Goal: Task Accomplishment & Management: Use online tool/utility

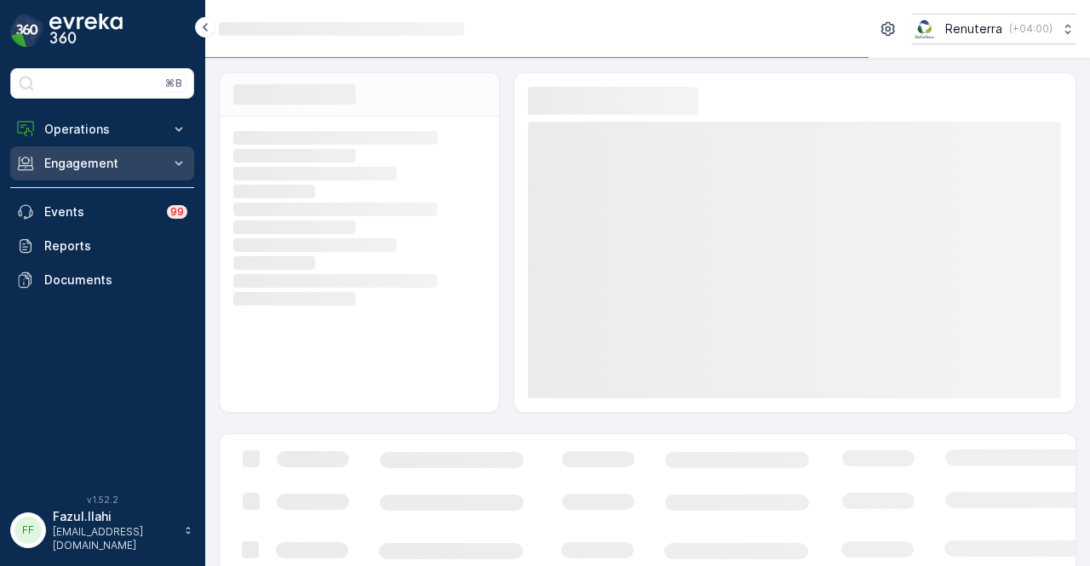
click at [169, 161] on button "Engagement" at bounding box center [102, 163] width 184 height 34
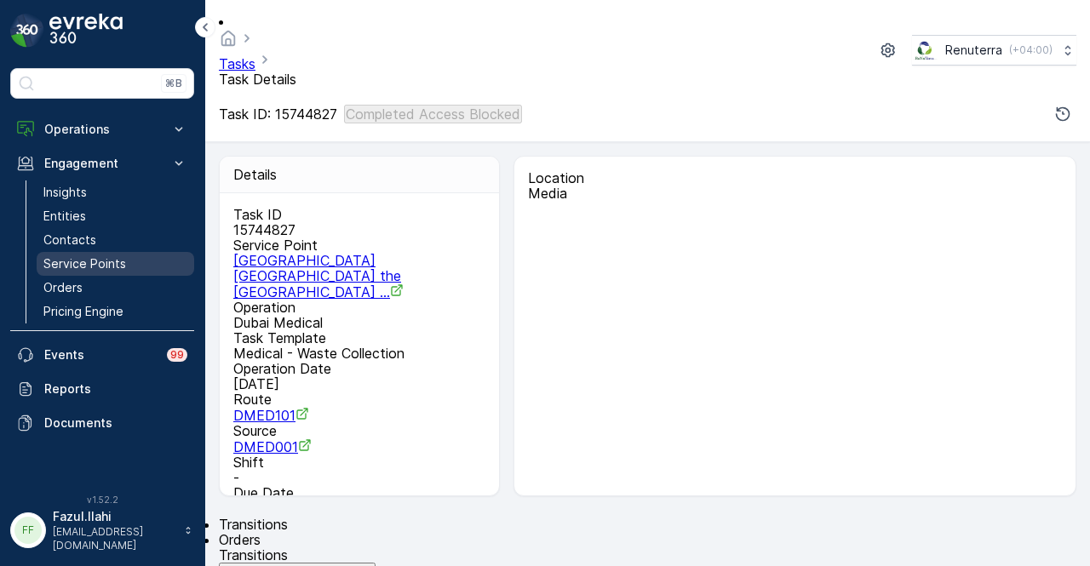
click at [143, 260] on link "Service Points" at bounding box center [116, 264] width 158 height 24
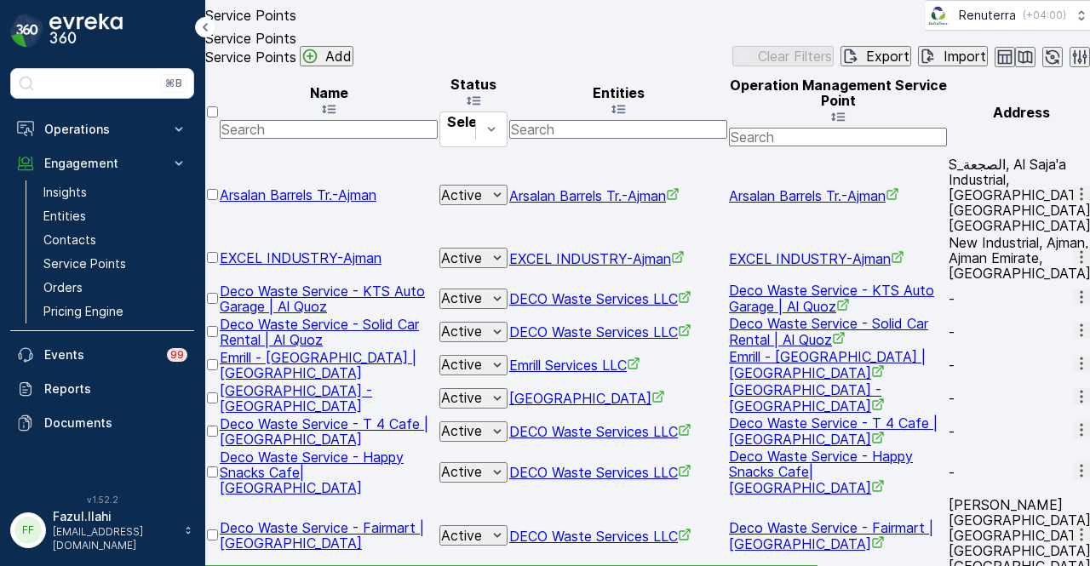
click at [364, 139] on input "text" at bounding box center [329, 129] width 218 height 19
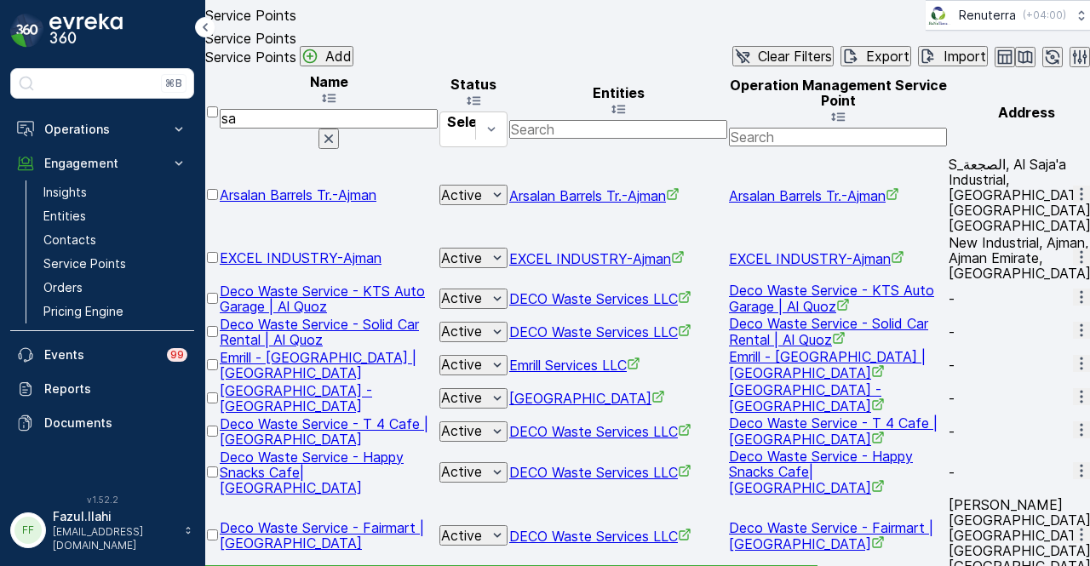
click at [364, 128] on input "sa" at bounding box center [329, 118] width 218 height 19
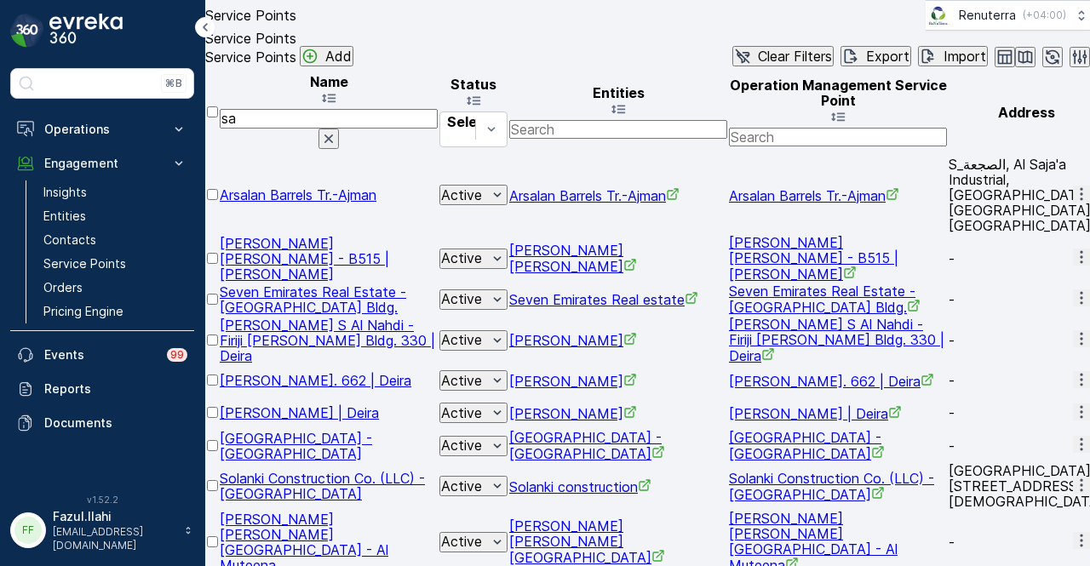
click at [364, 128] on input "sa" at bounding box center [329, 118] width 218 height 19
type input "salamnu"
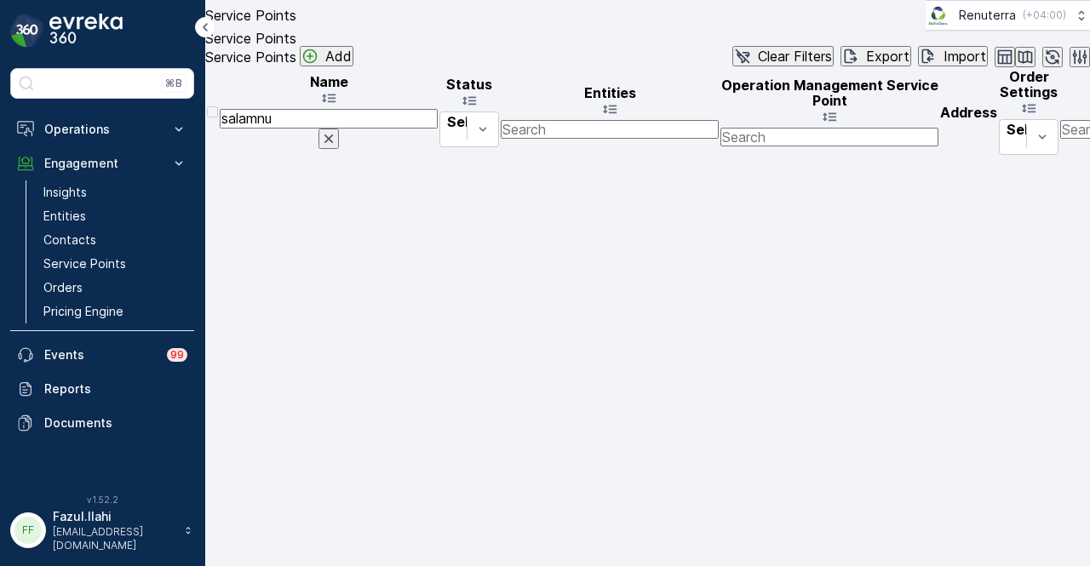
click at [364, 128] on input "salamnu" at bounding box center [329, 118] width 218 height 19
type input "[PERSON_NAME]"
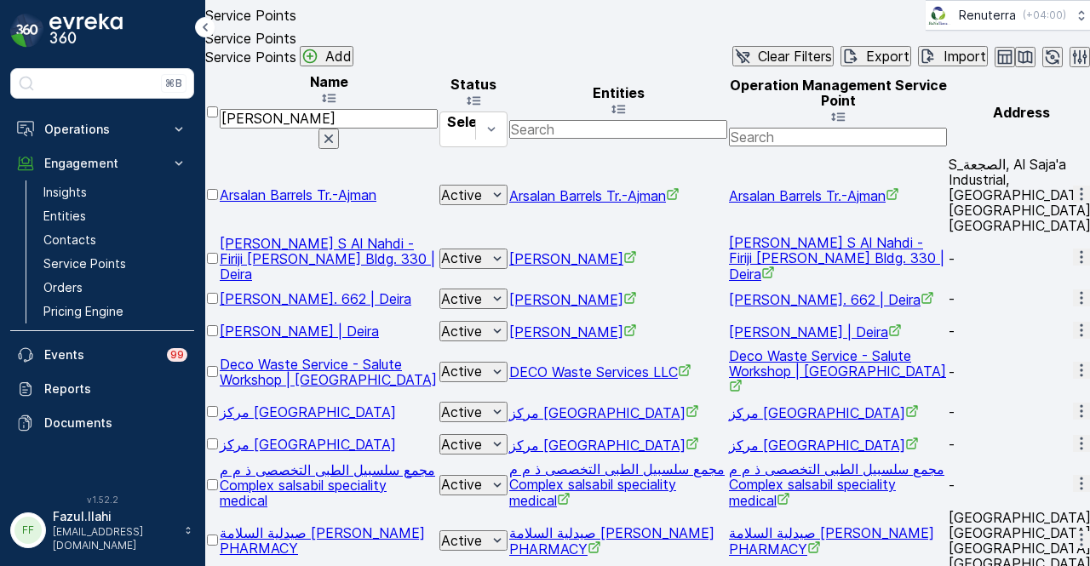
click at [364, 128] on input "[PERSON_NAME]" at bounding box center [329, 118] width 218 height 19
type input "sala"
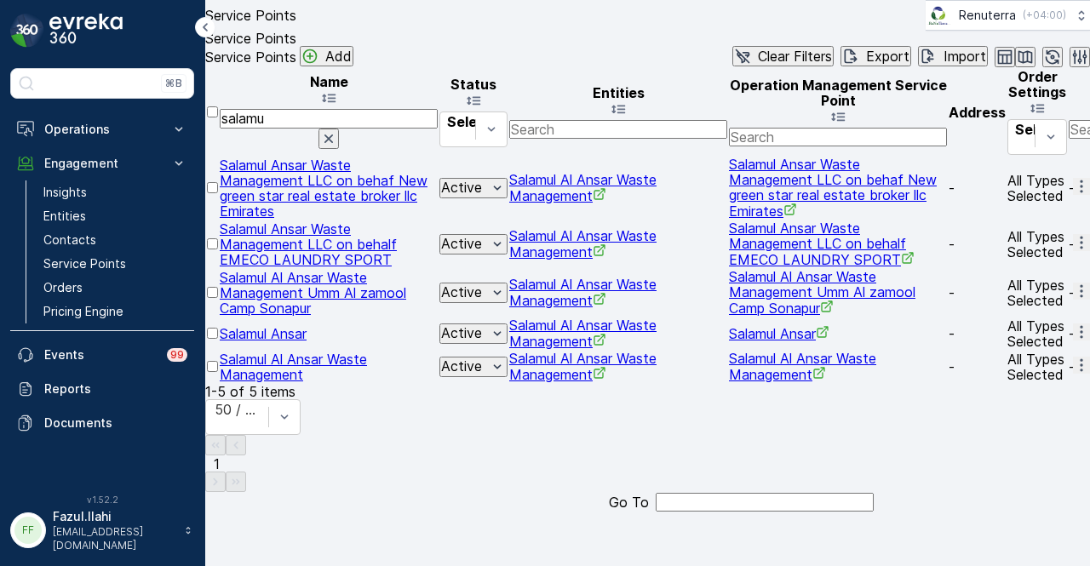
scroll to position [15, 0]
click at [1073, 341] on button "button" at bounding box center [1081, 332] width 17 height 17
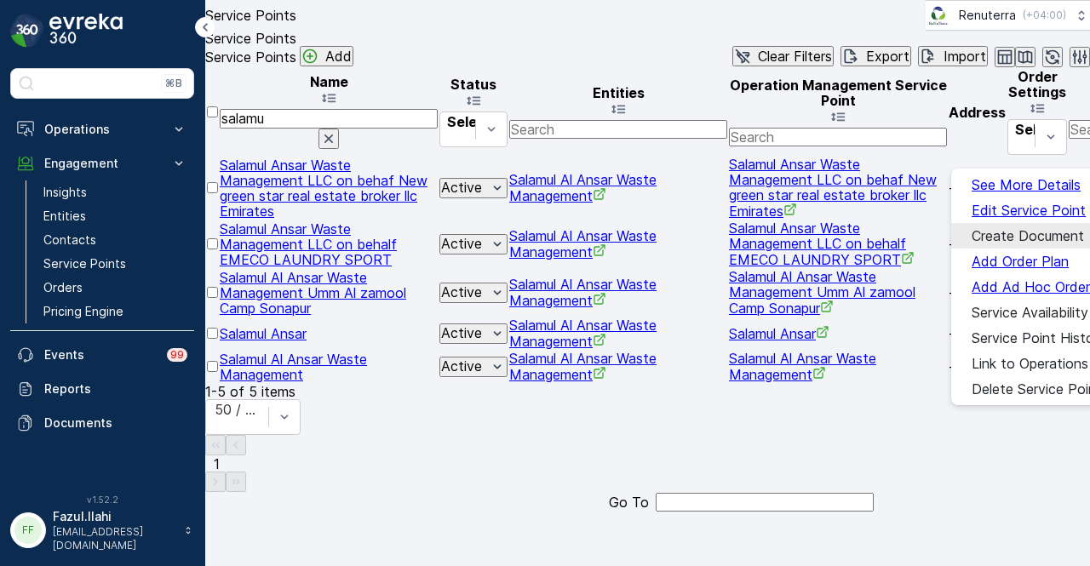
click at [985, 237] on span "Create Document" at bounding box center [1027, 235] width 112 height 15
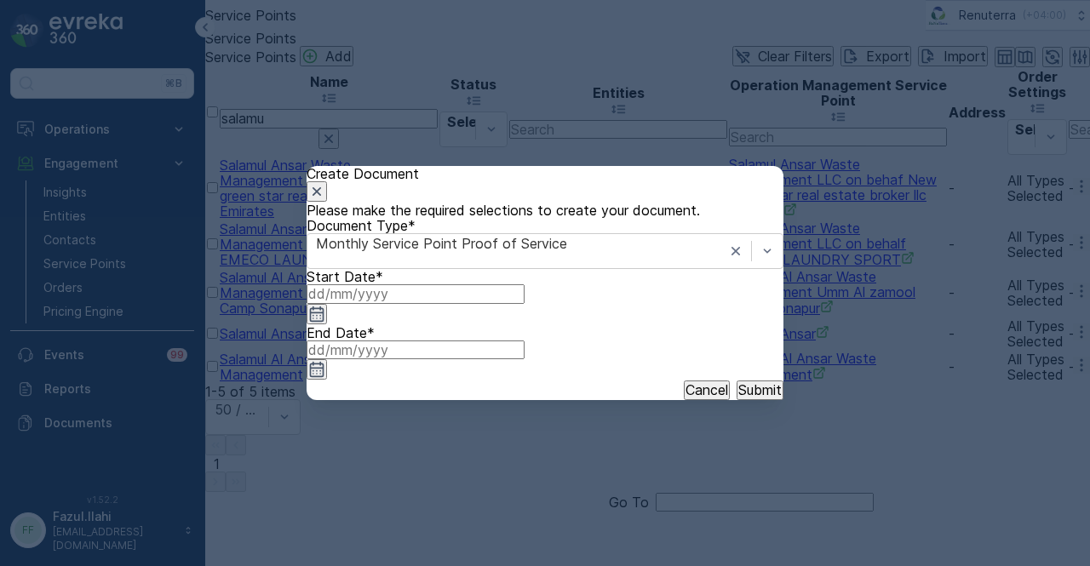
click at [325, 323] on icon "button" at bounding box center [316, 314] width 17 height 17
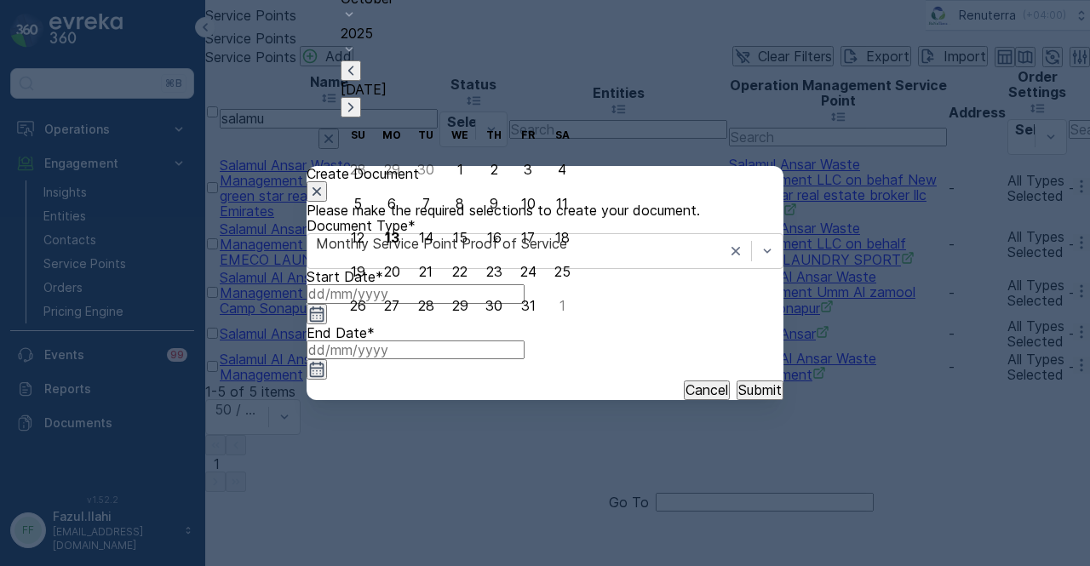
click at [359, 79] on icon "button" at bounding box center [350, 70] width 17 height 17
drag, startPoint x: 379, startPoint y: 159, endPoint x: 472, endPoint y: 220, distance: 110.8
click at [389, 162] on div "1" at bounding box center [392, 169] width 6 height 15
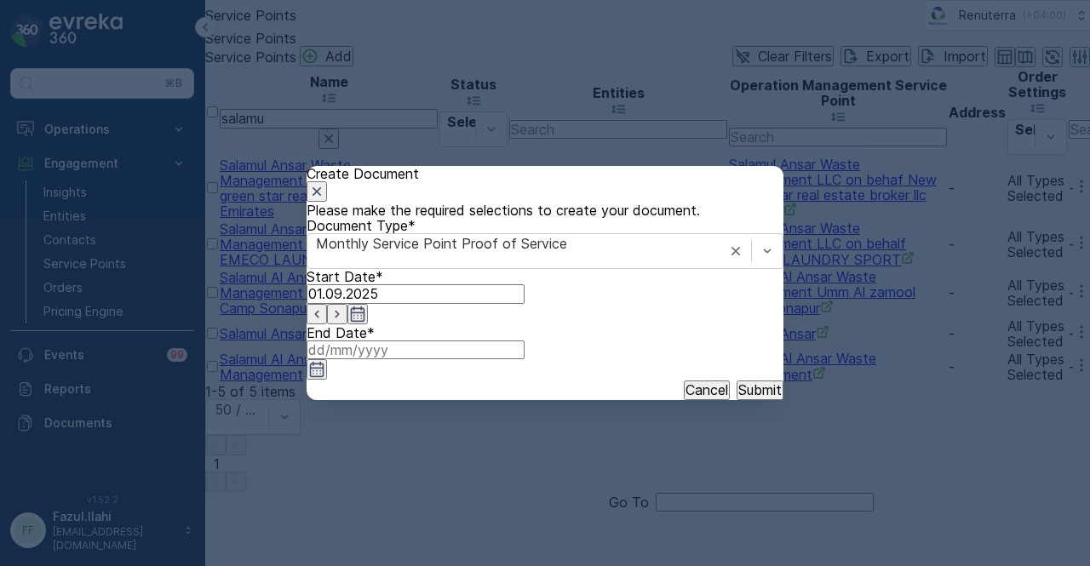
click at [324, 362] on icon "button" at bounding box center [317, 369] width 14 height 15
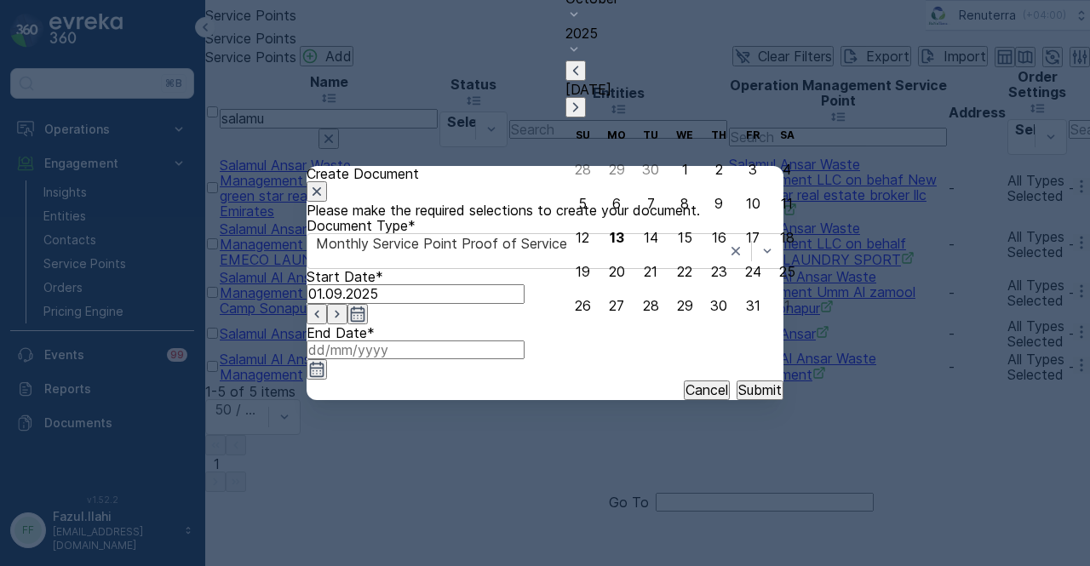
click at [584, 79] on icon "button" at bounding box center [575, 70] width 17 height 17
drag, startPoint x: 642, startPoint y: 302, endPoint x: 657, endPoint y: 324, distance: 26.2
click at [643, 306] on div "30" at bounding box center [650, 305] width 17 height 15
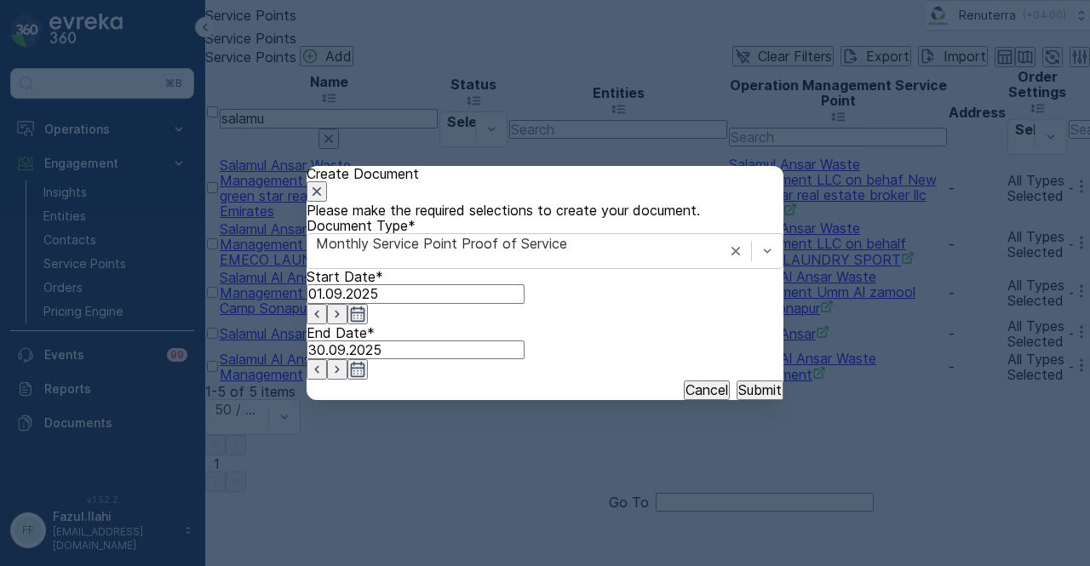
click at [730, 393] on div "Cancel Submit" at bounding box center [545, 390] width 477 height 19
click at [736, 399] on button "Submit" at bounding box center [759, 390] width 47 height 19
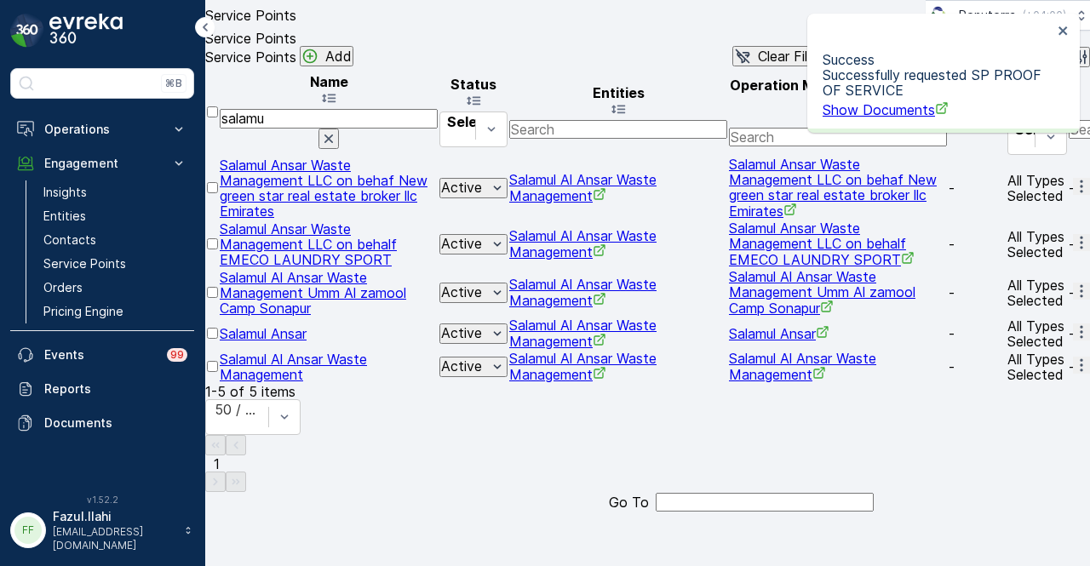
click at [890, 110] on span "Show Documents" at bounding box center [885, 109] width 126 height 17
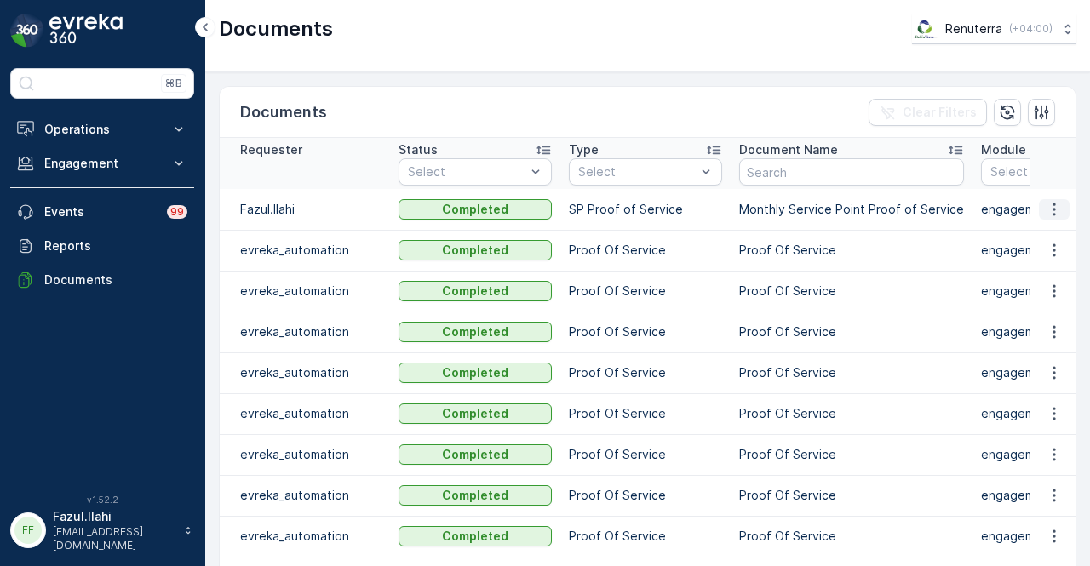
click at [1046, 209] on icon "button" at bounding box center [1054, 209] width 17 height 17
click at [1039, 232] on span "See Details" at bounding box center [1050, 233] width 66 height 17
click at [1046, 213] on icon "button" at bounding box center [1054, 209] width 17 height 17
click at [1041, 236] on span "See Details" at bounding box center [1050, 233] width 66 height 17
